Goal: Task Accomplishment & Management: Use online tool/utility

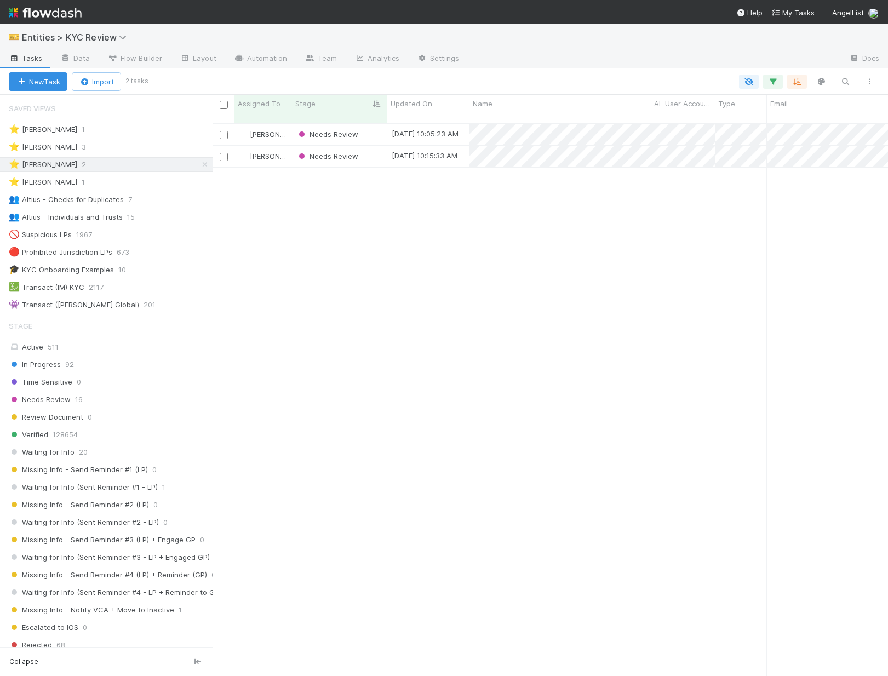
scroll to position [562, 675]
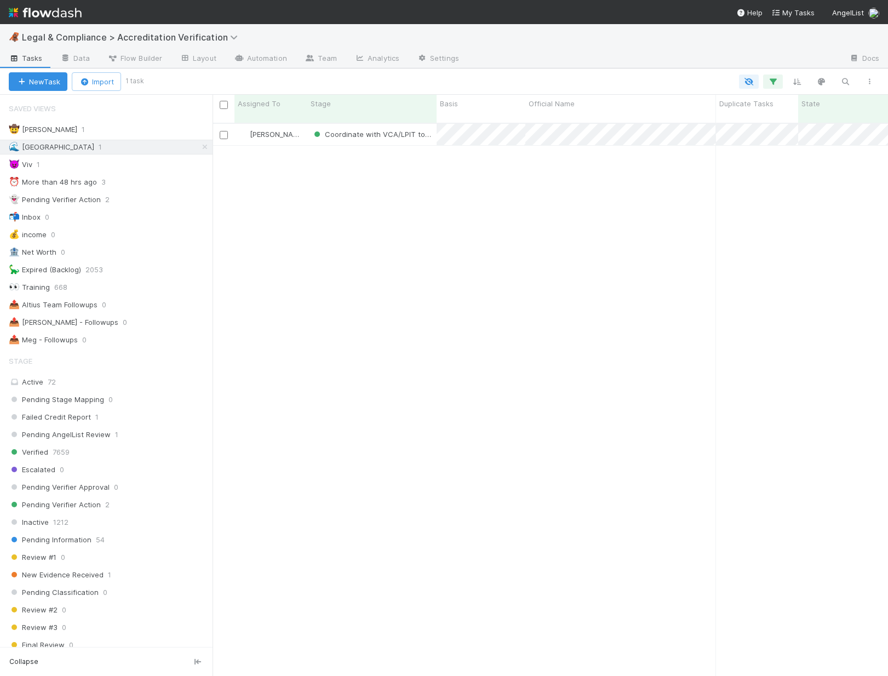
scroll to position [562, 675]
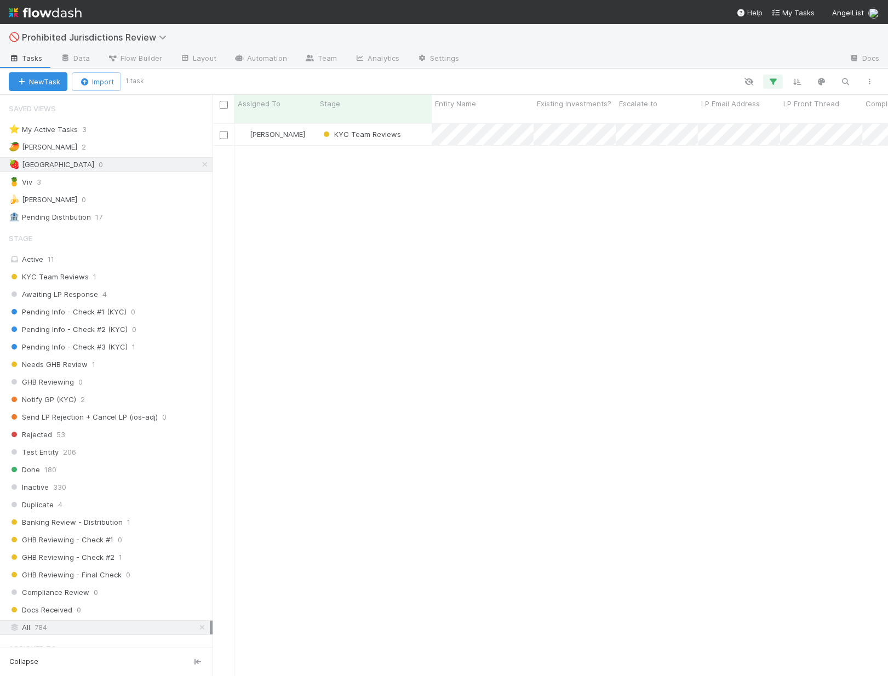
scroll to position [562, 675]
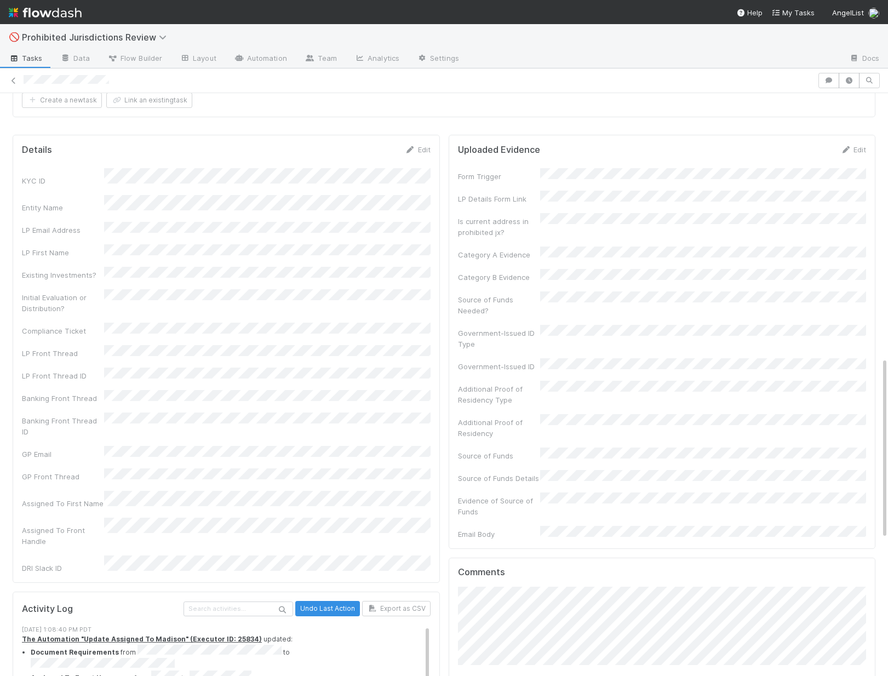
scroll to position [953, 0]
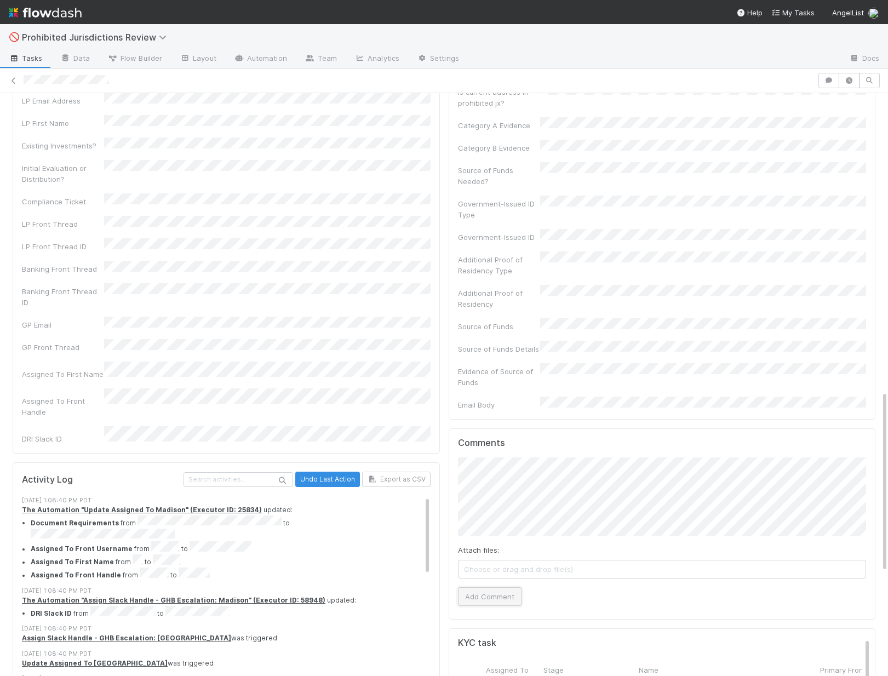
click at [488, 587] on button "Add Comment" at bounding box center [490, 596] width 64 height 19
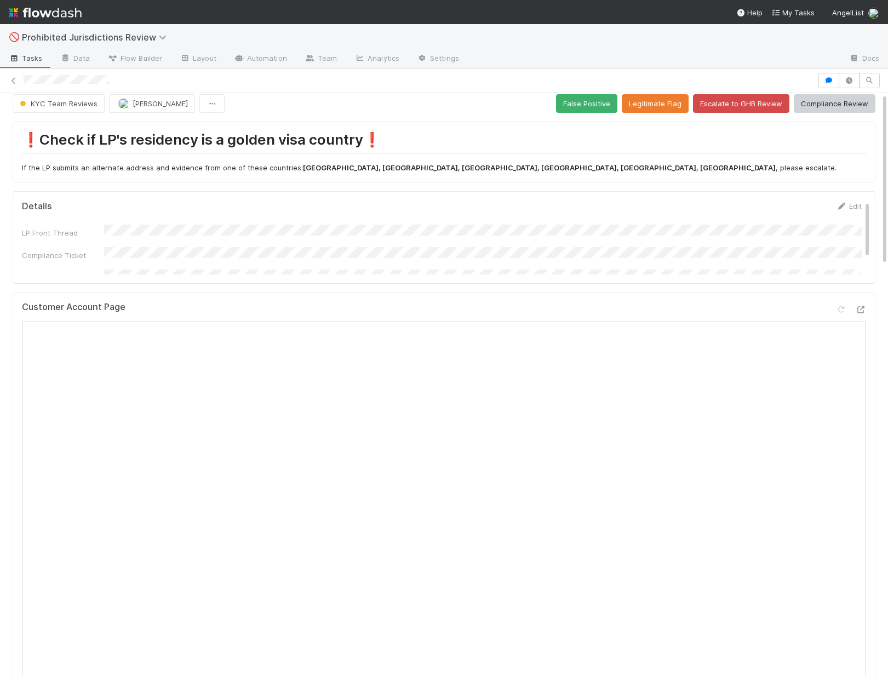
scroll to position [0, 0]
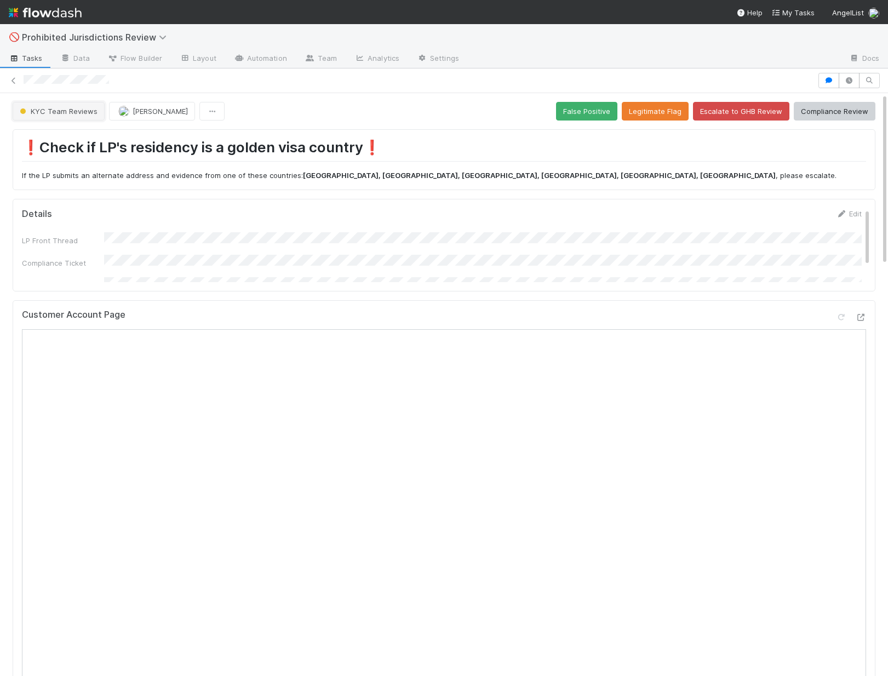
click at [82, 114] on span "KYC Team Reviews" at bounding box center [58, 111] width 80 height 9
click at [72, 139] on div "Inactive" at bounding box center [86, 139] width 154 height 20
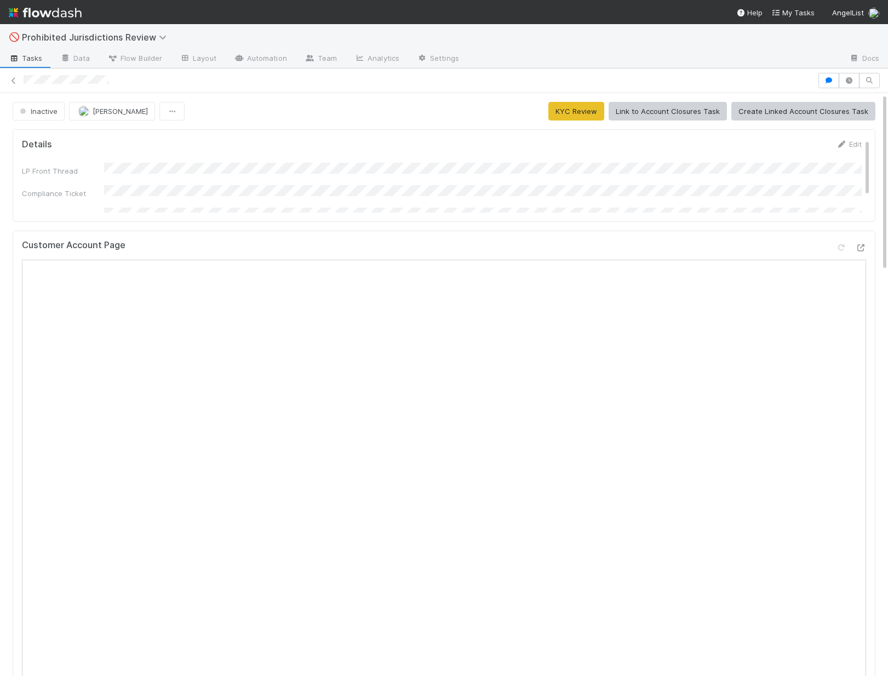
click at [9, 72] on div at bounding box center [444, 80] width 888 height 25
click at [9, 80] on icon at bounding box center [13, 80] width 11 height 7
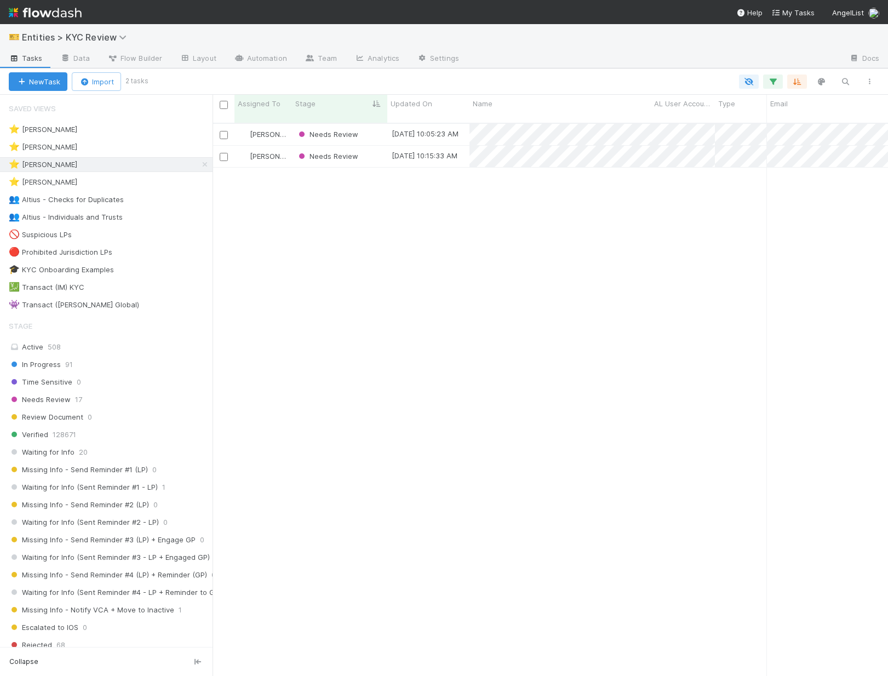
scroll to position [562, 675]
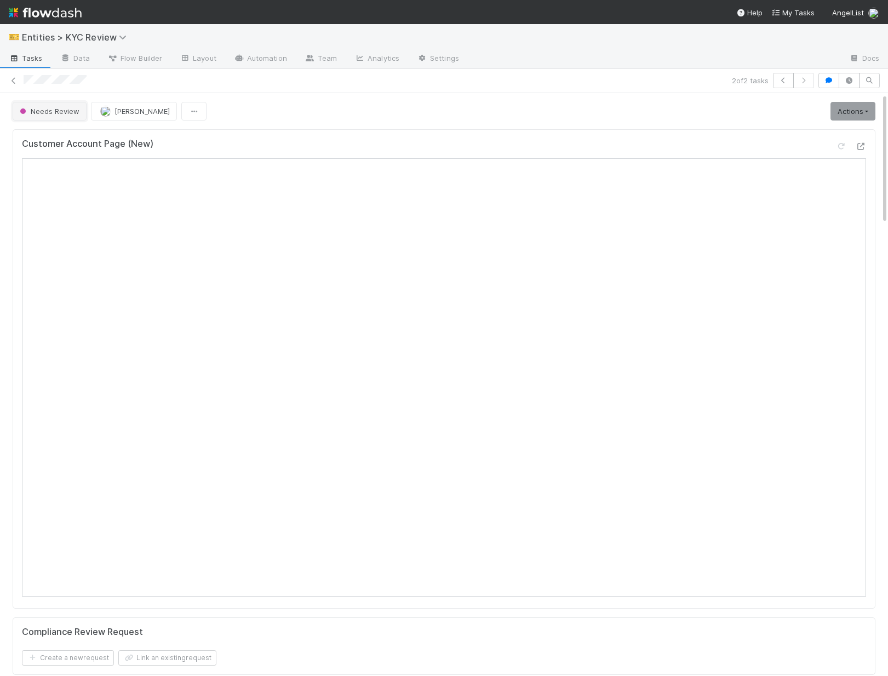
click at [54, 105] on button "Needs Review" at bounding box center [50, 111] width 74 height 19
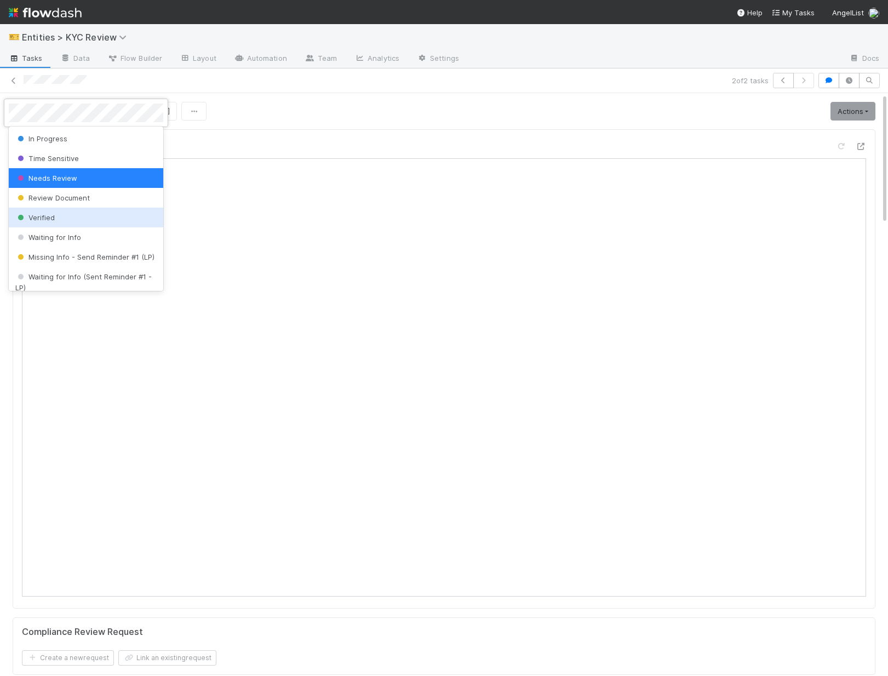
click at [54, 222] on div "Verified" at bounding box center [86, 218] width 154 height 20
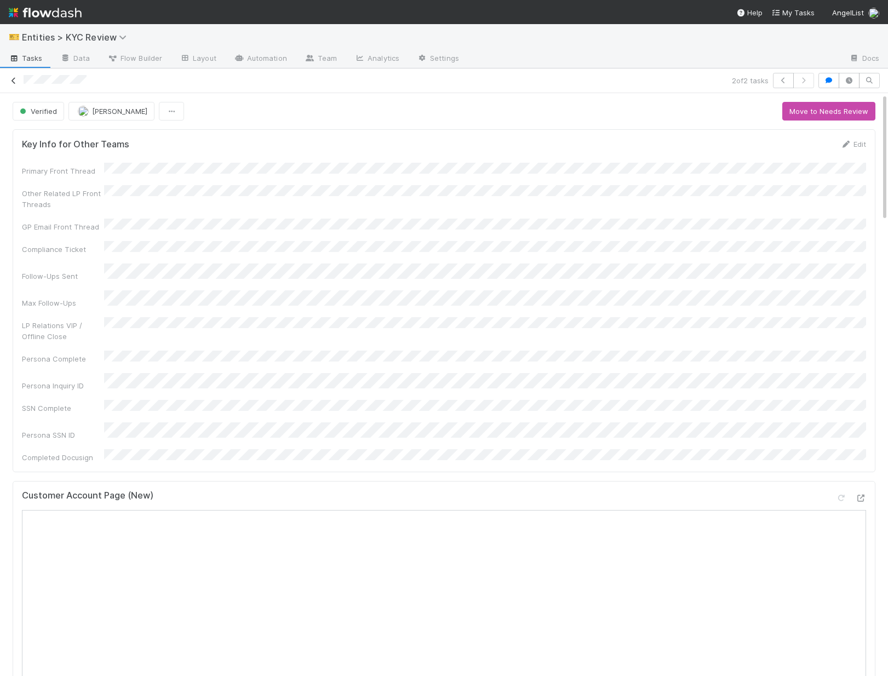
click at [17, 83] on icon at bounding box center [13, 80] width 11 height 7
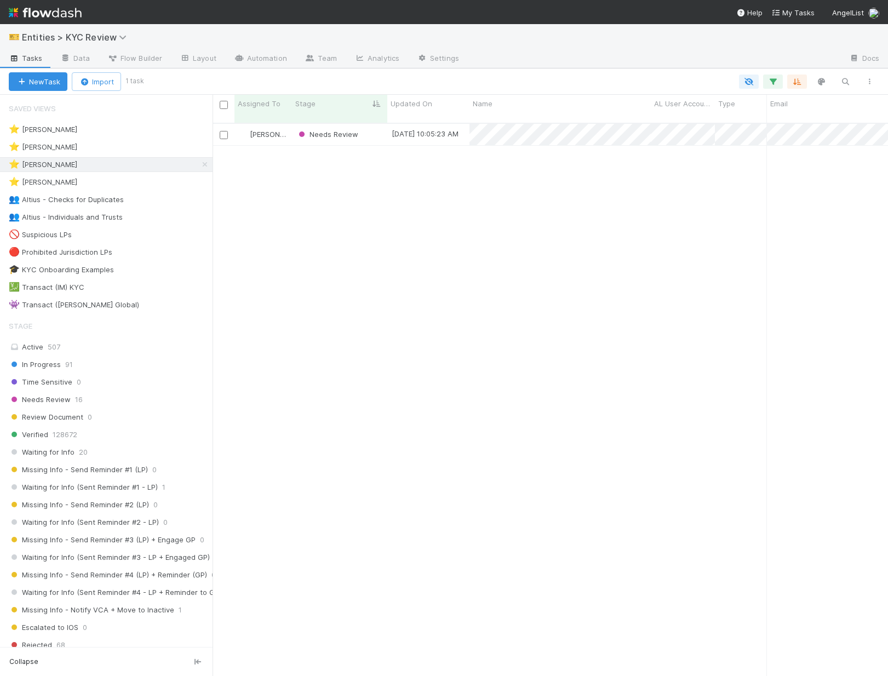
scroll to position [1, 1]
